Goal: Information Seeking & Learning: Learn about a topic

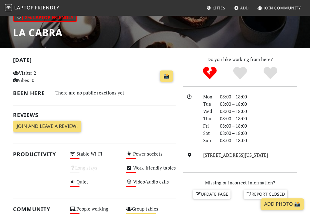
scroll to position [94, 0]
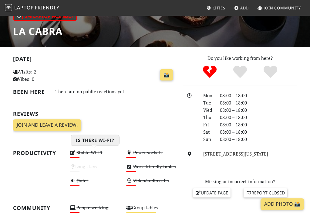
click at [74, 153] on icon at bounding box center [73, 152] width 6 height 5
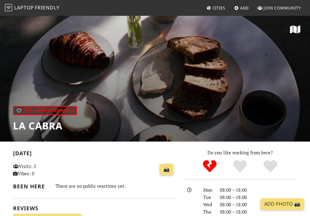
scroll to position [0, 0]
click at [44, 15] on nav "Laptop Friendly Cities Add Join Community" at bounding box center [155, 8] width 310 height 16
click at [204, 8] on link "Cities" at bounding box center [216, 7] width 24 height 11
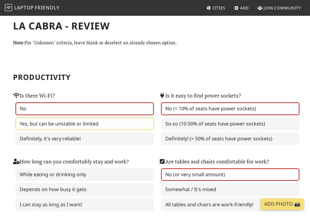
click at [59, 122] on label "Yes, but can be unstable or limited" at bounding box center [84, 123] width 138 height 13
click at [60, 106] on label "No" at bounding box center [84, 108] width 138 height 13
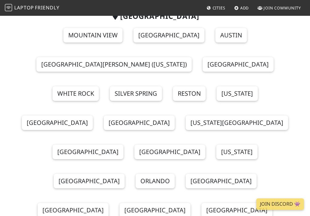
scroll to position [65, 0]
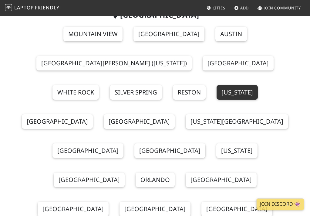
click at [246, 85] on link "New York" at bounding box center [237, 92] width 41 height 15
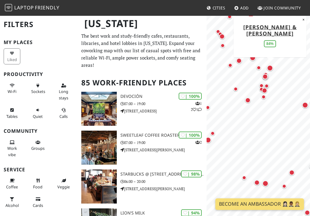
click at [270, 69] on div "Map marker" at bounding box center [270, 68] width 6 height 6
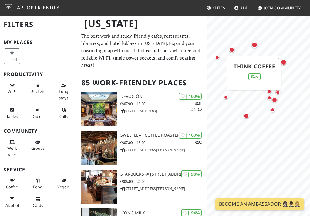
click at [254, 47] on div "Map marker" at bounding box center [254, 45] width 6 height 6
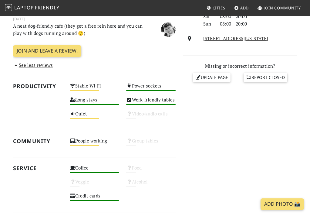
scroll to position [210, 0]
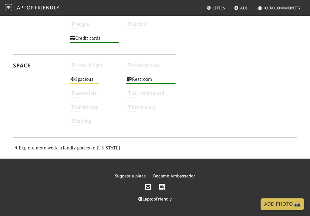
scroll to position [323, 0]
